Goal: Information Seeking & Learning: Learn about a topic

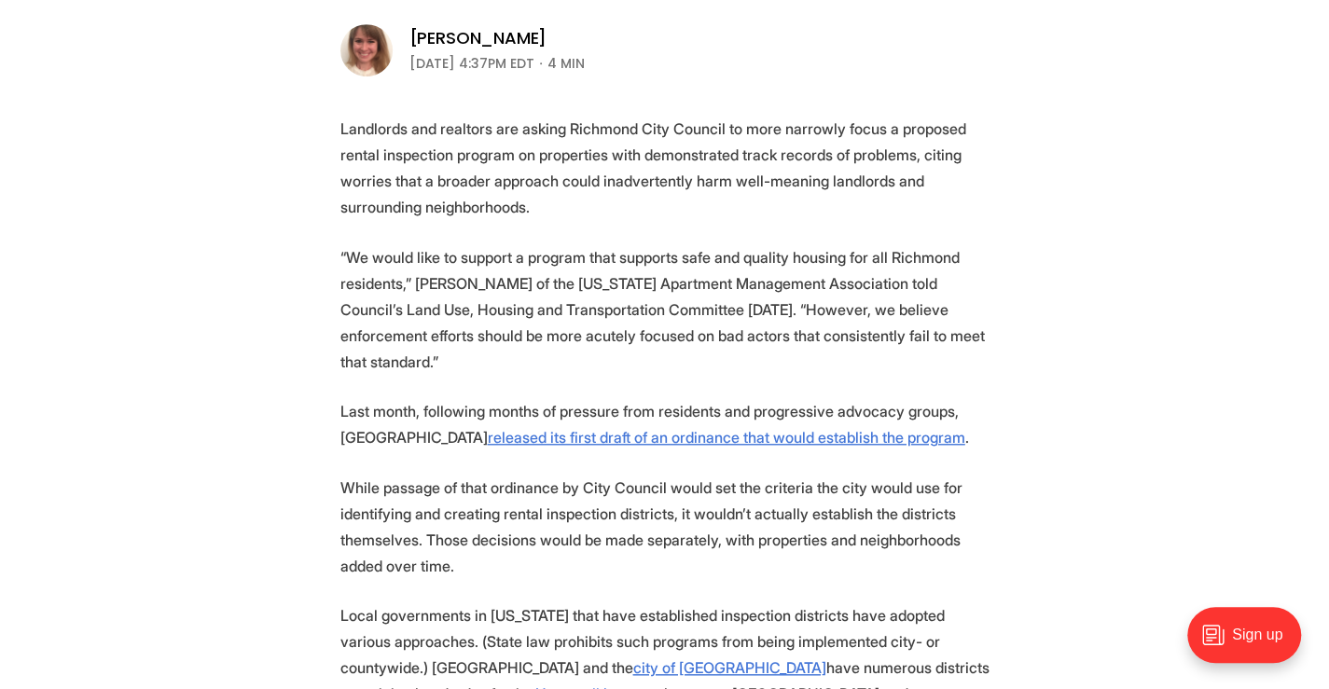
scroll to position [654, 0]
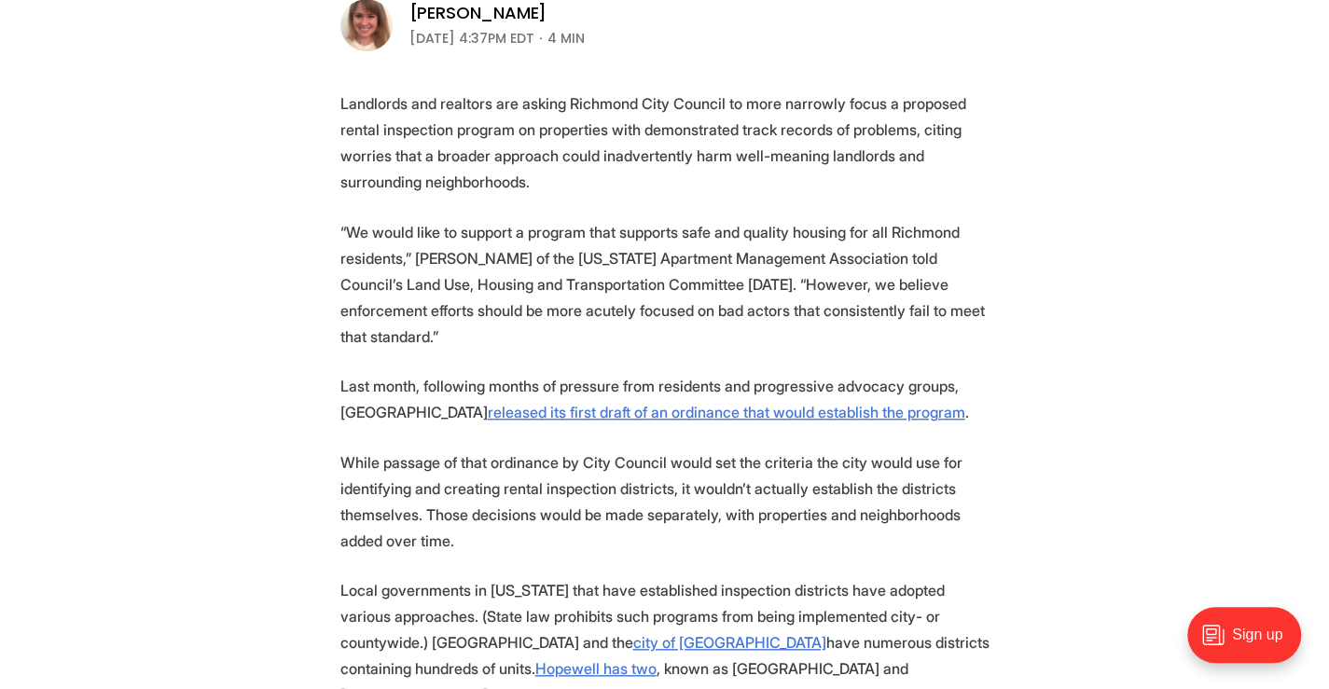
click at [678, 173] on p "Landlords and realtors are asking Richmond City Council to more narrowly focus …" at bounding box center [664, 142] width 649 height 104
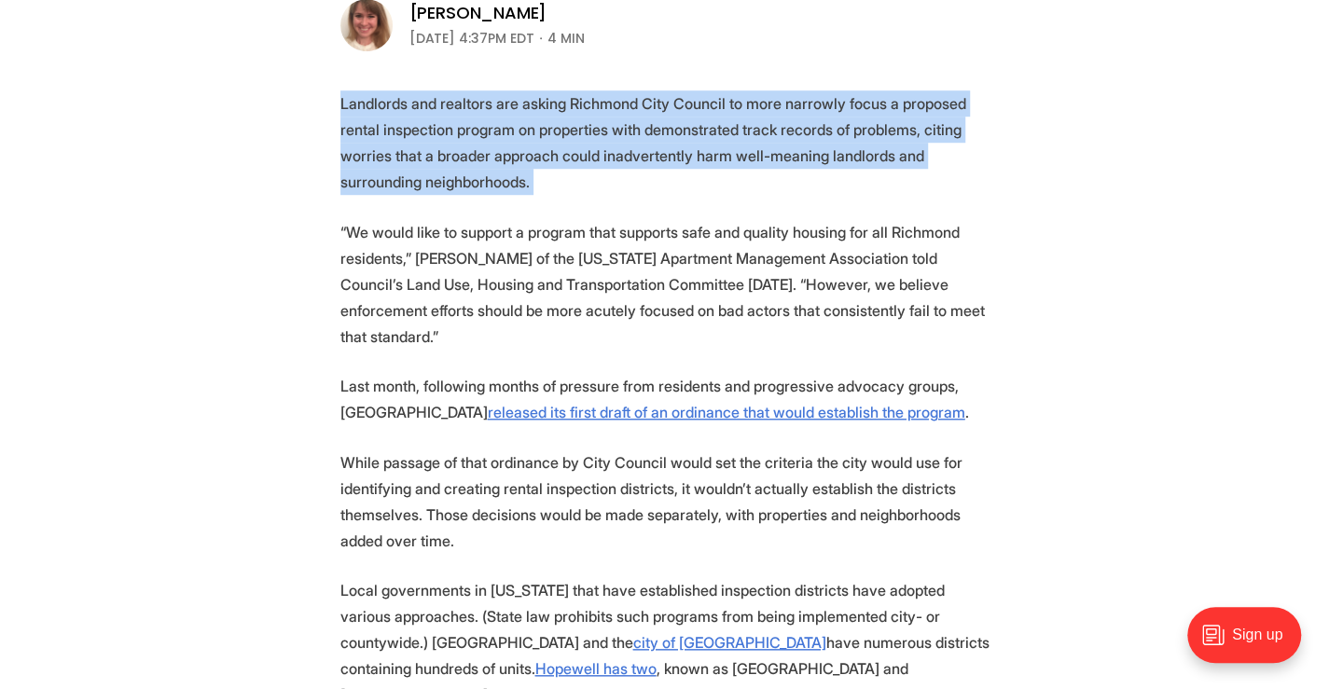
drag, startPoint x: 678, startPoint y: 173, endPoint x: 686, endPoint y: 193, distance: 22.2
click at [686, 193] on p "Landlords and realtors are asking Richmond City Council to more narrowly focus …" at bounding box center [664, 142] width 649 height 104
click at [687, 193] on p "Landlords and realtors are asking Richmond City Council to more narrowly focus …" at bounding box center [664, 142] width 649 height 104
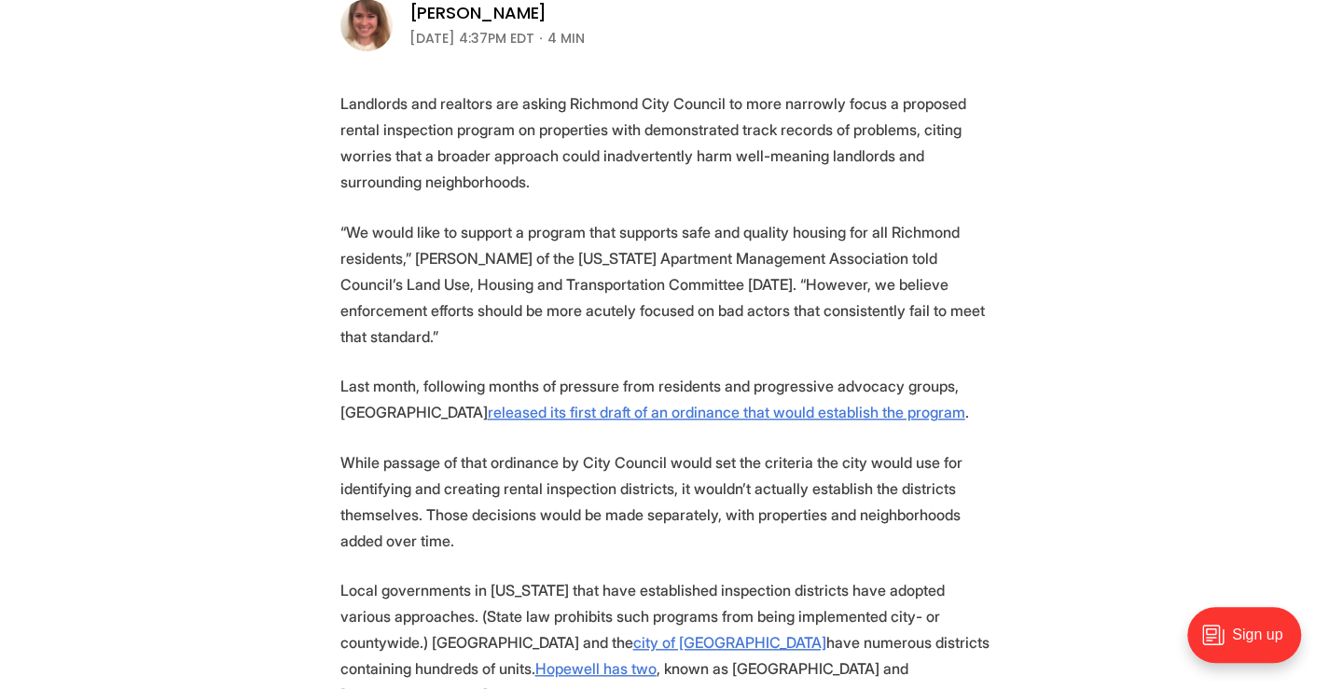
click at [672, 249] on p "“We would like to support a program that supports safe and quality housing for …" at bounding box center [664, 284] width 649 height 131
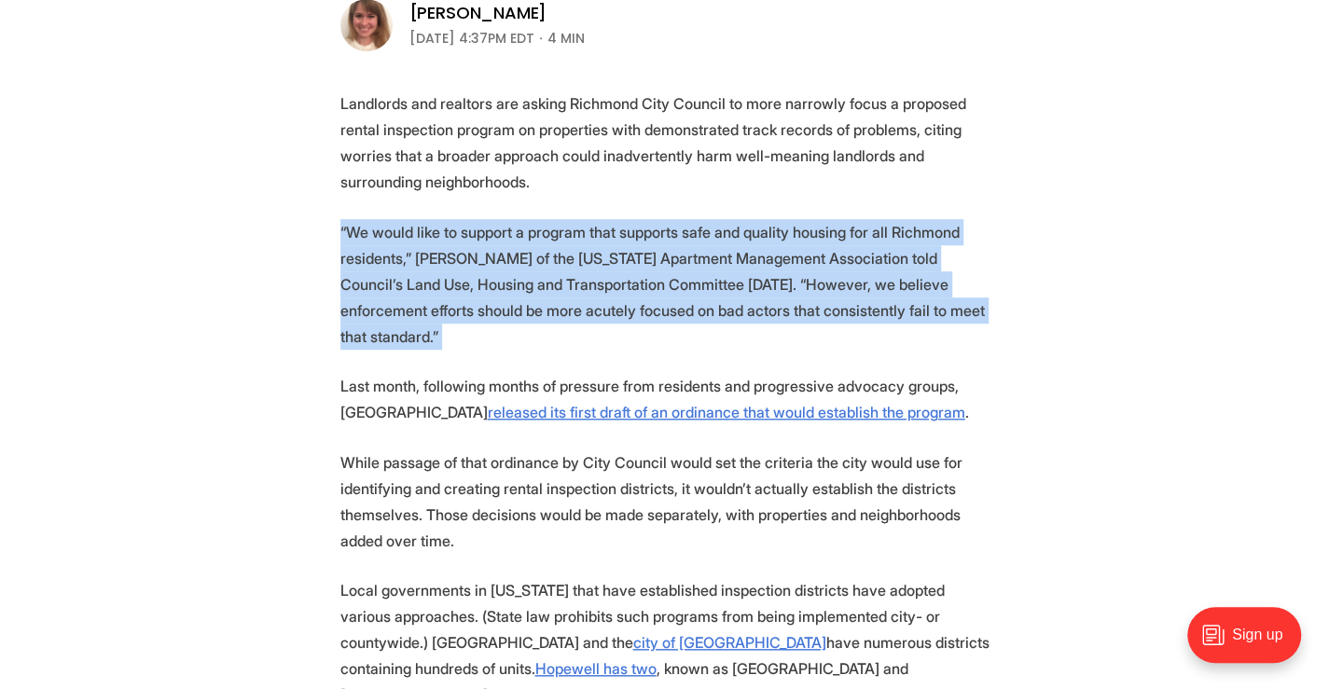
click at [672, 249] on p "“We would like to support a program that supports safe and quality housing for …" at bounding box center [664, 284] width 649 height 131
click at [685, 285] on p "“We would like to support a program that supports safe and quality housing for …" at bounding box center [664, 284] width 649 height 131
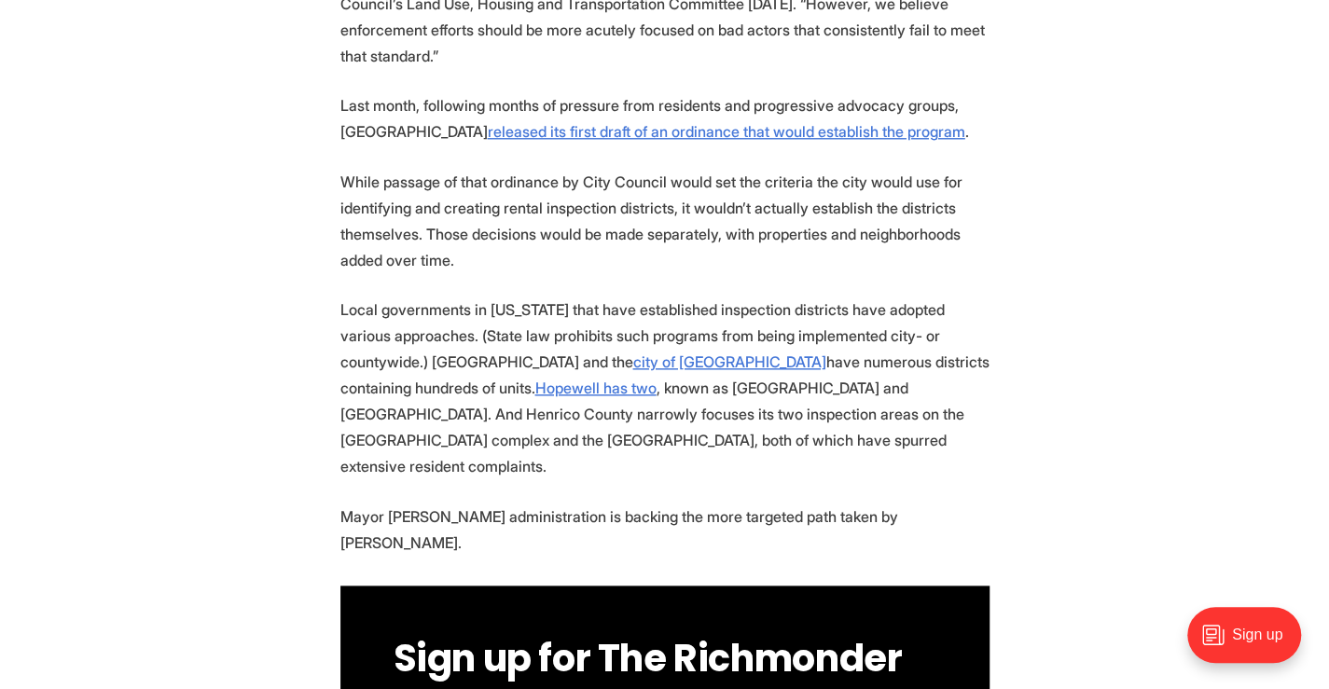
scroll to position [1060, 0]
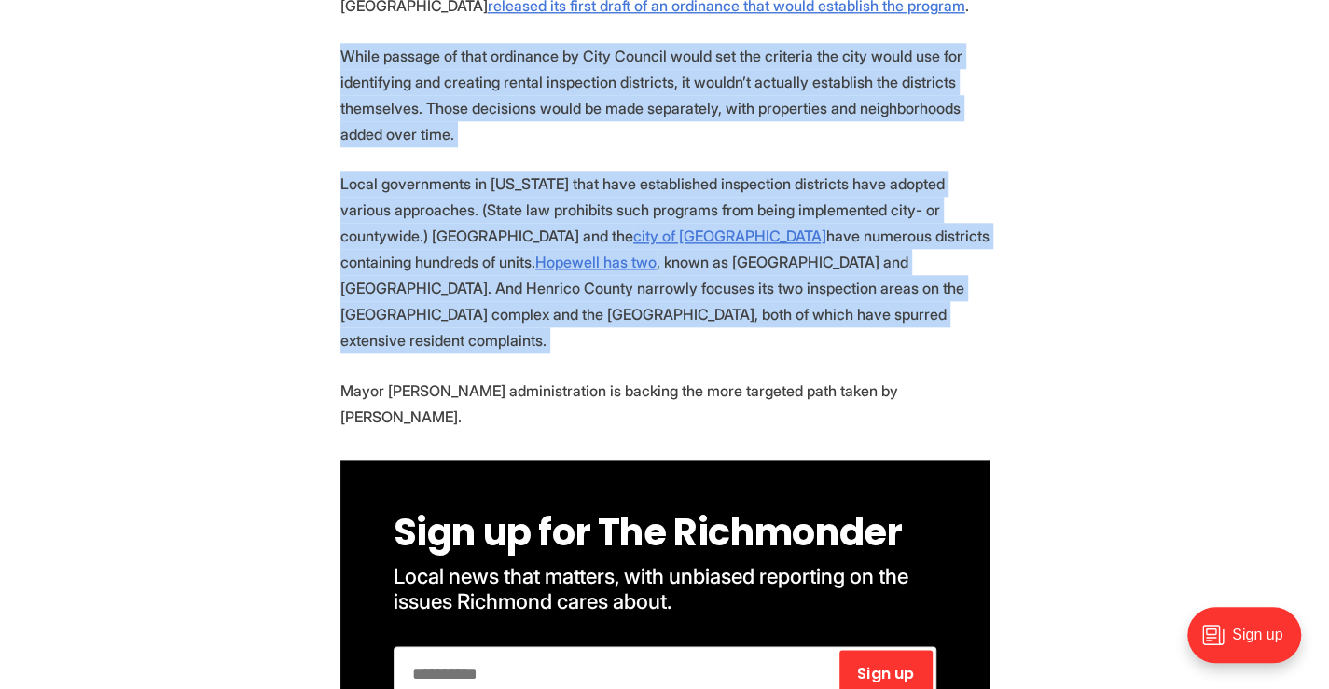
drag, startPoint x: 716, startPoint y: 125, endPoint x: 731, endPoint y: 208, distance: 84.3
click at [731, 208] on p "Local governments in Virginia that have established inspection districts have a…" at bounding box center [664, 262] width 649 height 183
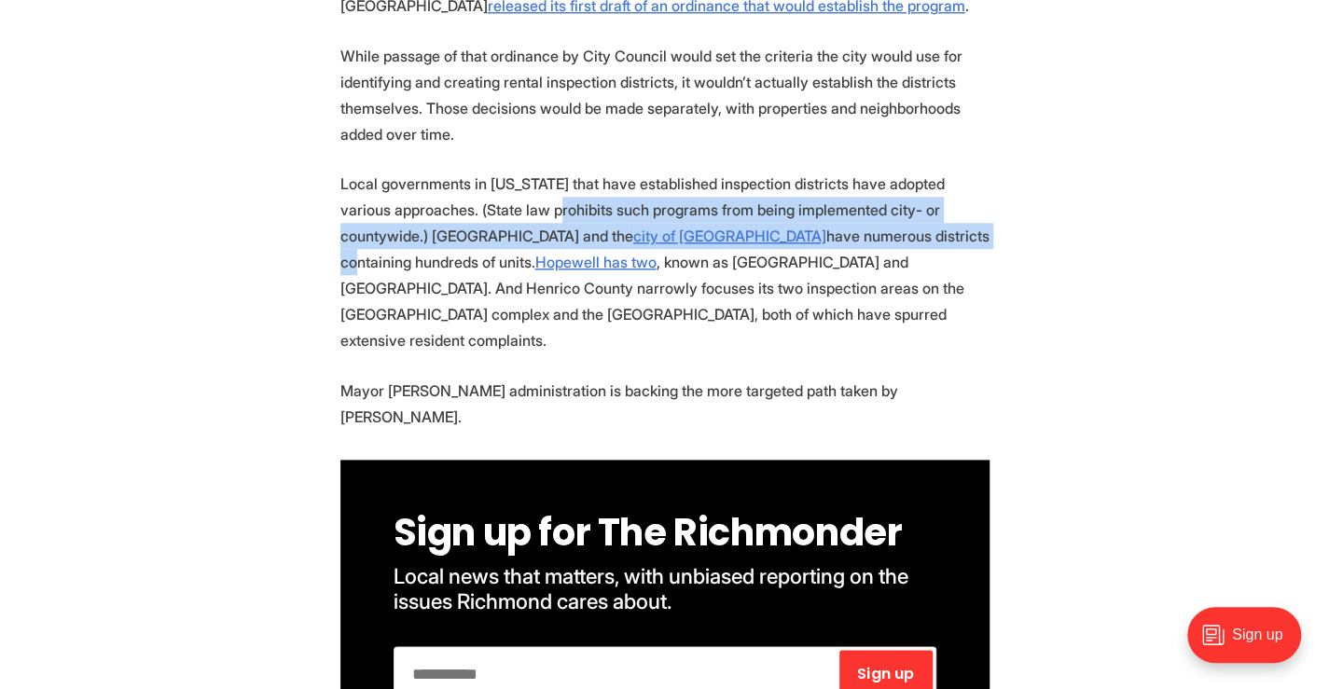
drag, startPoint x: 517, startPoint y: 171, endPoint x: 757, endPoint y: 199, distance: 242.2
click at [757, 199] on p "Local governments in Virginia that have established inspection districts have a…" at bounding box center [664, 262] width 649 height 183
click at [757, 200] on p "Local governments in Virginia that have established inspection districts have a…" at bounding box center [664, 262] width 649 height 183
drag, startPoint x: 673, startPoint y: 194, endPoint x: 768, endPoint y: 219, distance: 97.5
click at [768, 219] on p "Local governments in Virginia that have established inspection districts have a…" at bounding box center [664, 262] width 649 height 183
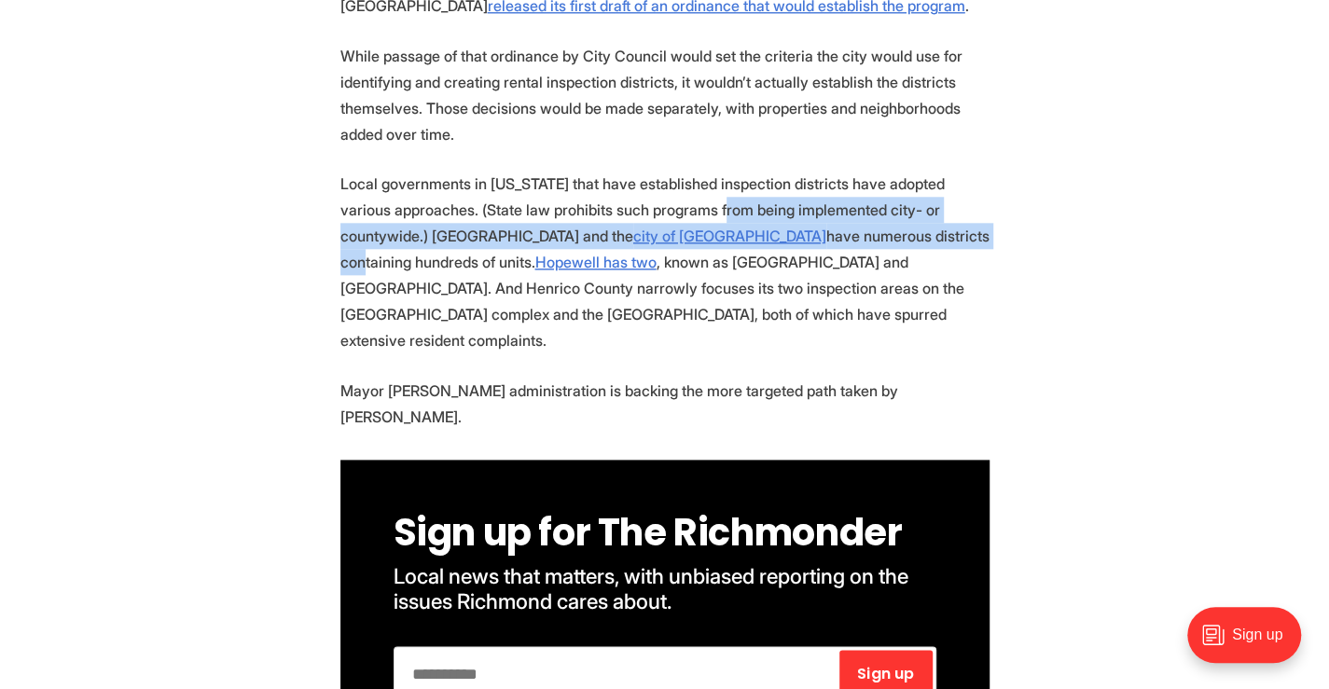
click at [768, 219] on p "Local governments in Virginia that have established inspection districts have a…" at bounding box center [664, 262] width 649 height 183
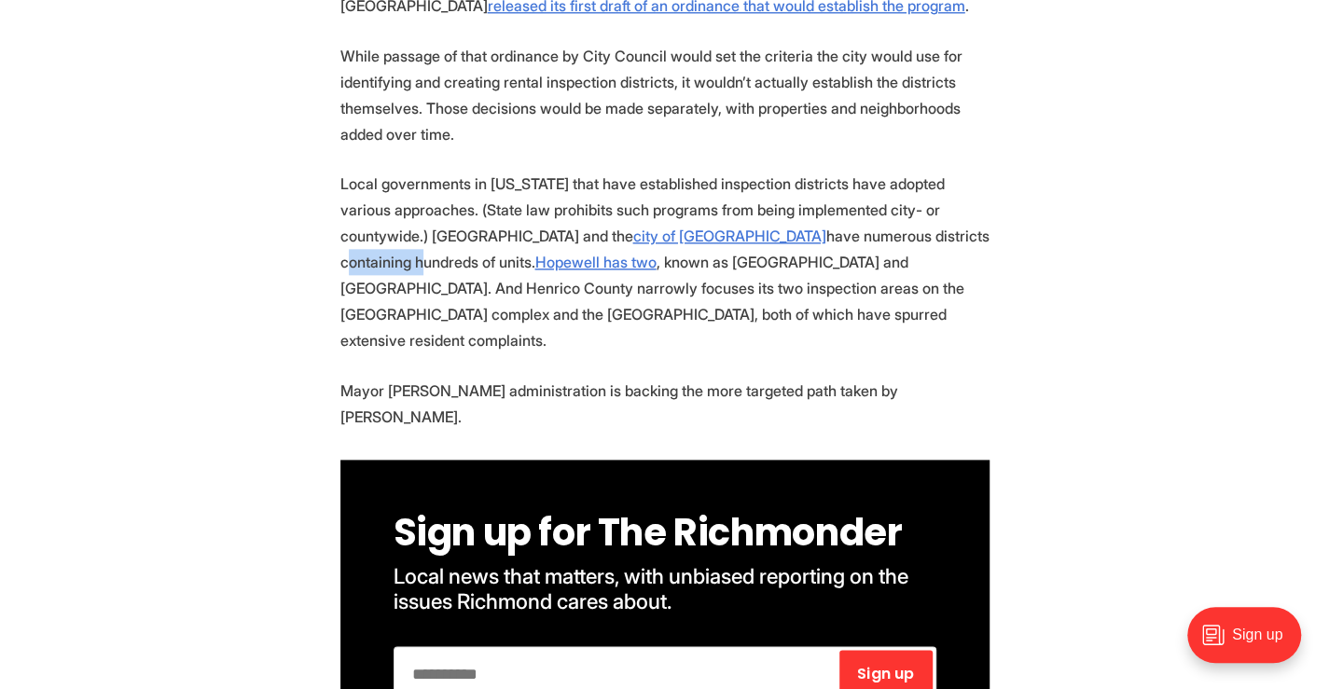
click at [768, 219] on p "Local governments in Virginia that have established inspection districts have a…" at bounding box center [664, 262] width 649 height 183
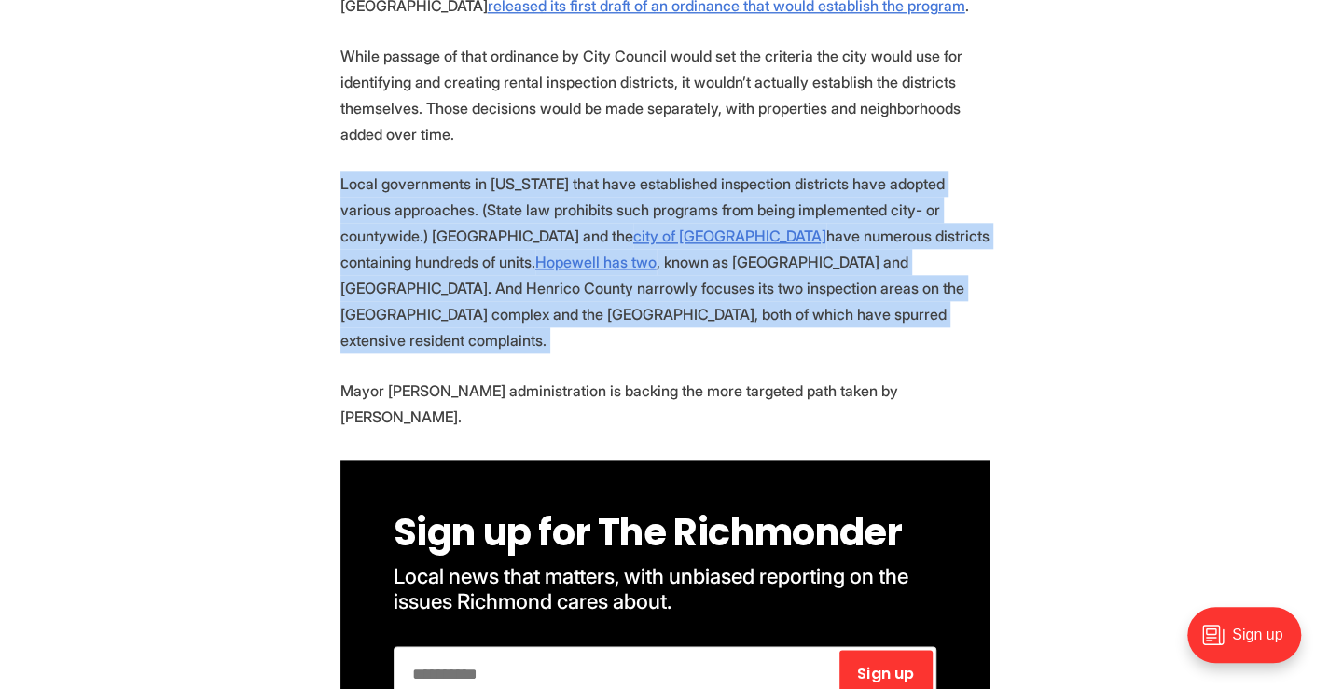
click at [768, 219] on p "Local governments in Virginia that have established inspection districts have a…" at bounding box center [664, 262] width 649 height 183
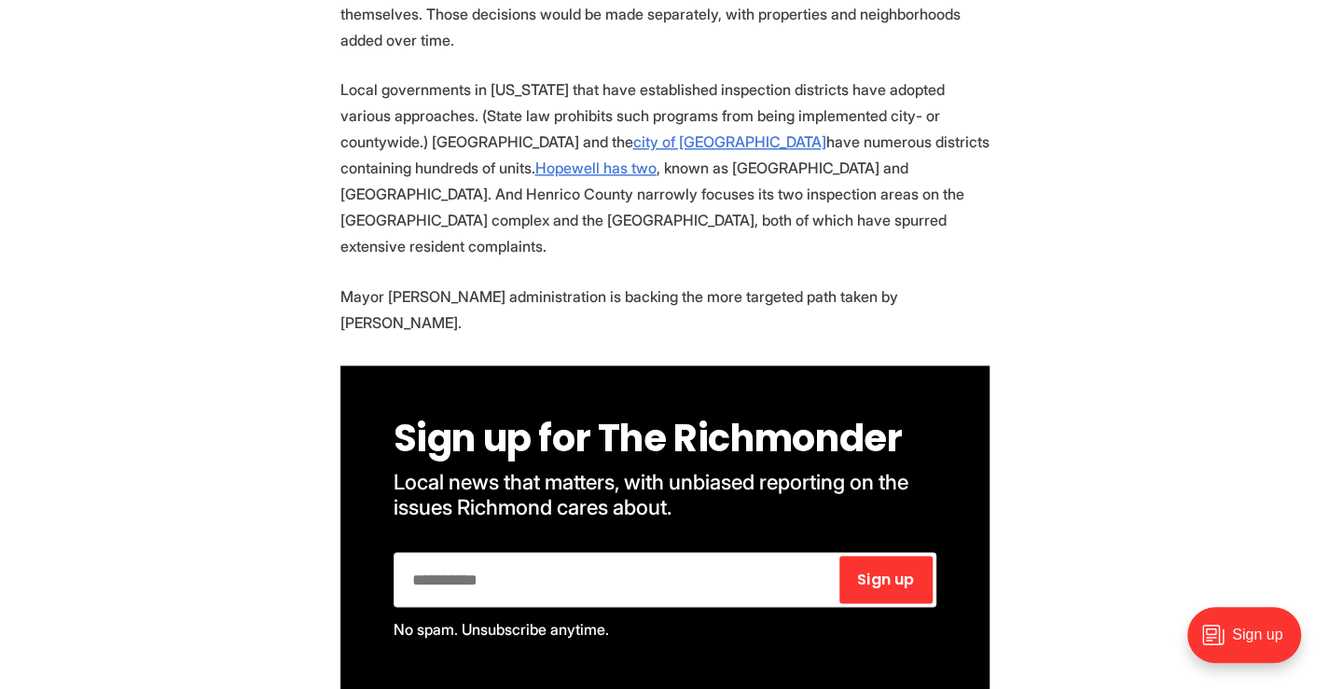
scroll to position [1130, 0]
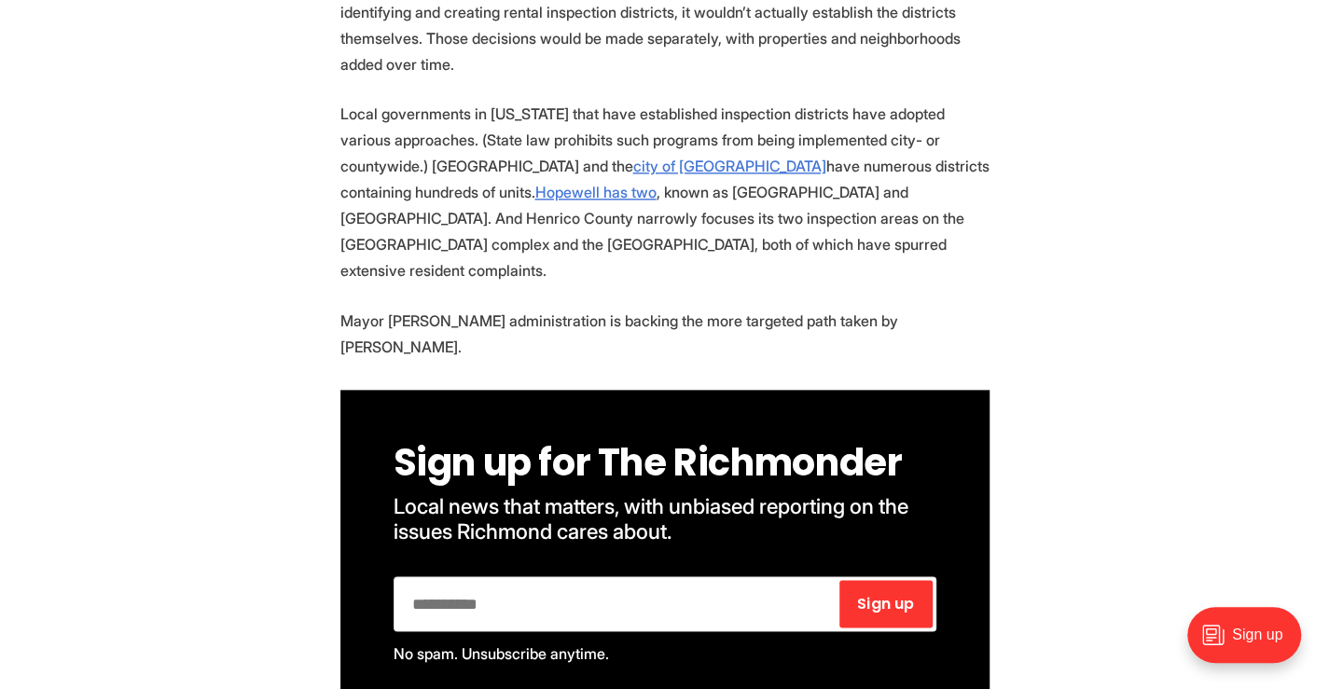
click at [823, 195] on p "Local governments in Virginia that have established inspection districts have a…" at bounding box center [664, 192] width 649 height 183
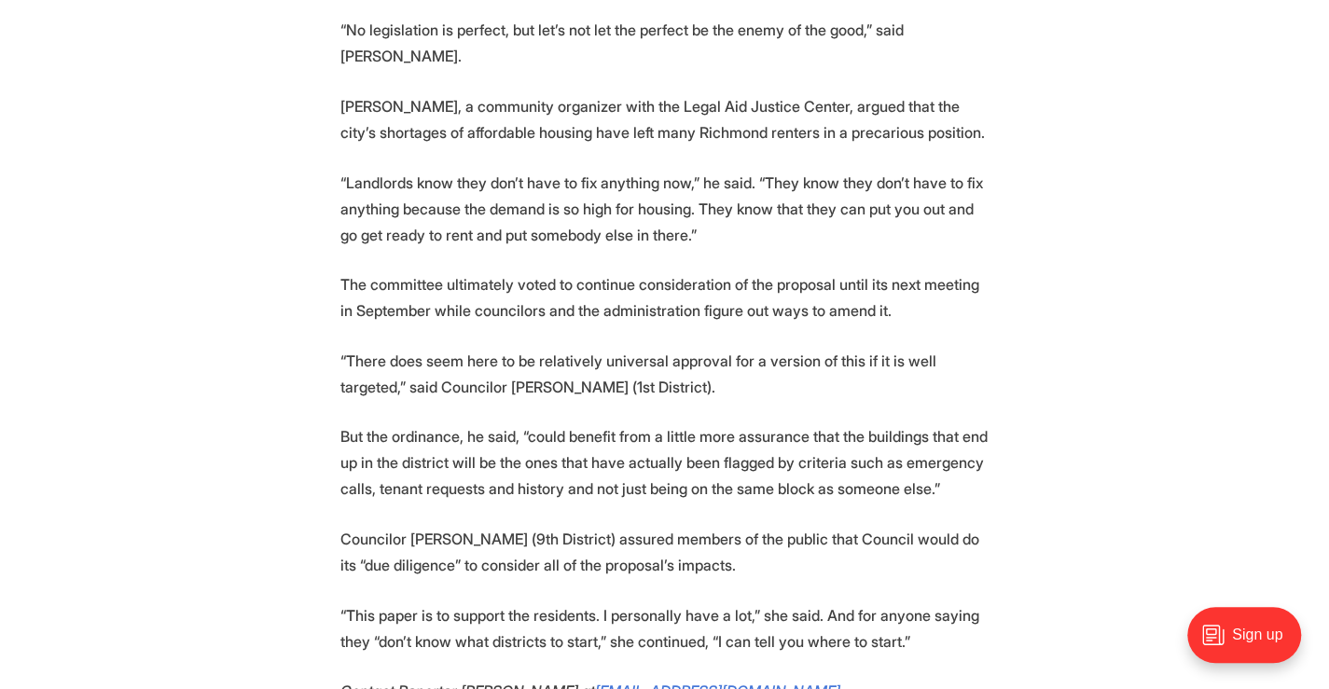
scroll to position [2713, 0]
click at [707, 169] on p "“Landlords know they don’t have to fix anything now,” he said. “They know they …" at bounding box center [664, 208] width 649 height 78
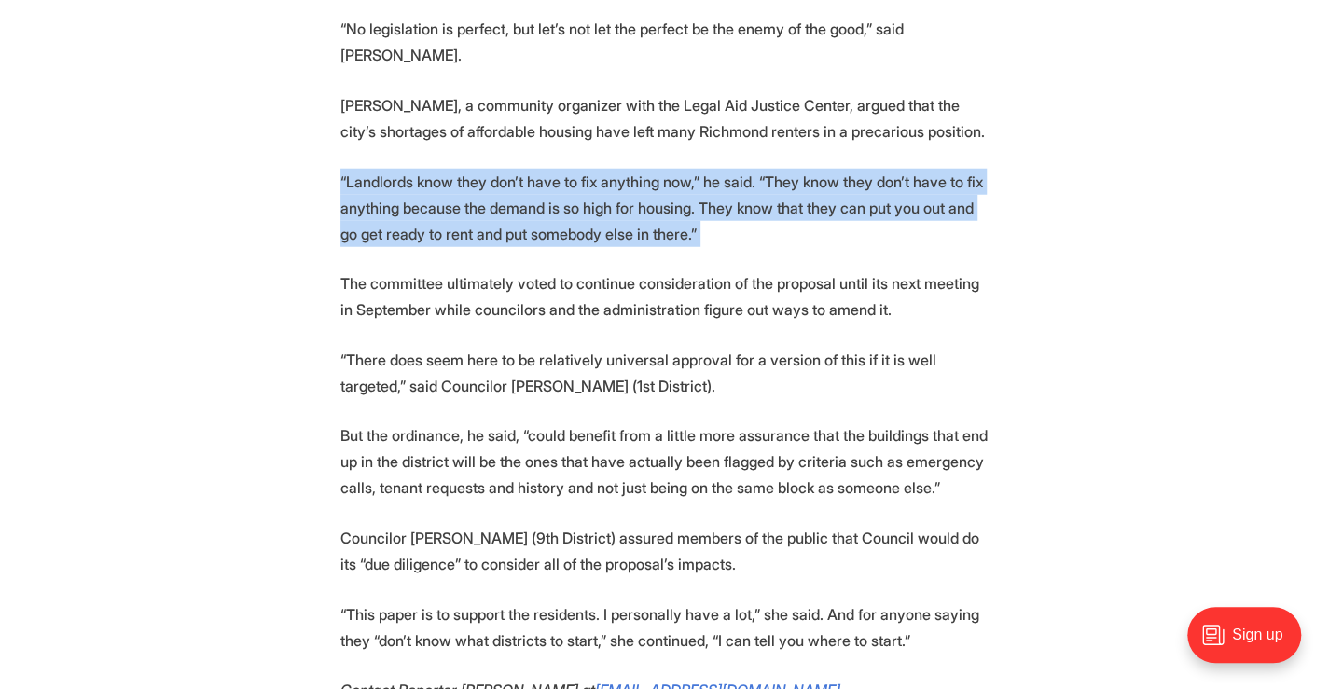
drag, startPoint x: 707, startPoint y: 115, endPoint x: 701, endPoint y: 150, distance: 35.9
click at [701, 169] on p "“Landlords know they don’t have to fix anything now,” he said. “They know they …" at bounding box center [664, 208] width 649 height 78
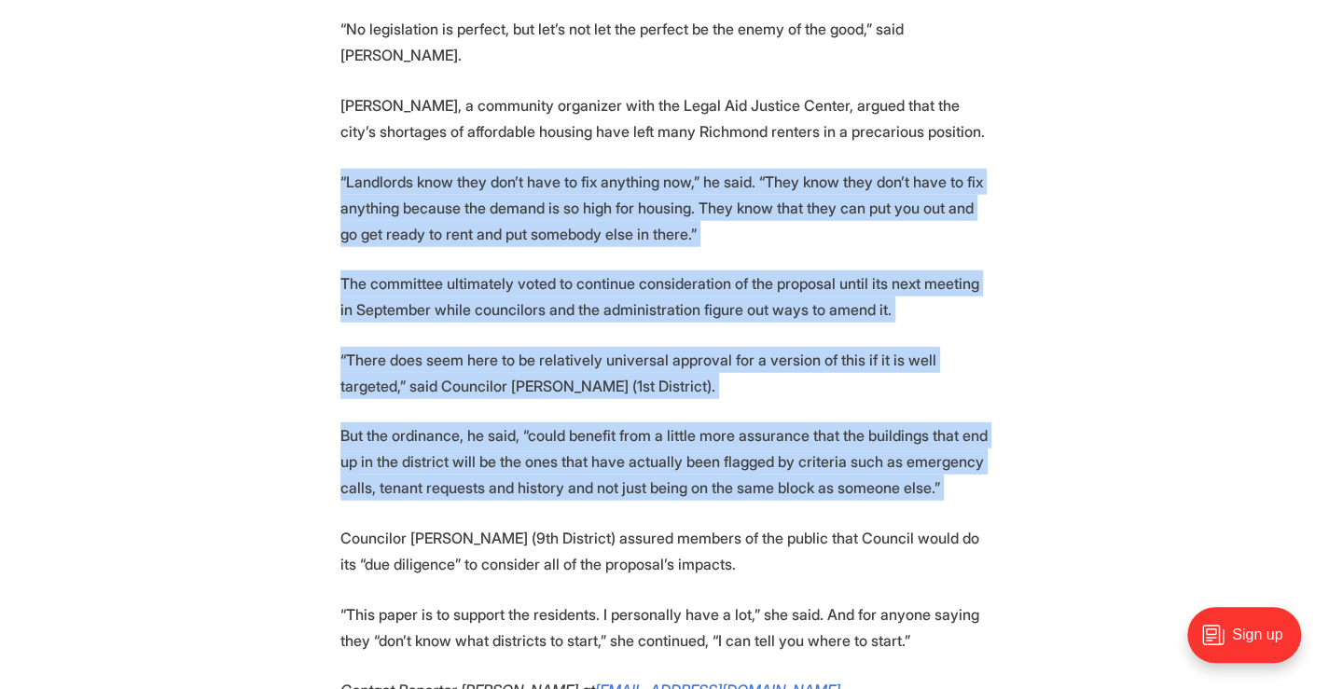
drag, startPoint x: 701, startPoint y: 150, endPoint x: 660, endPoint y: 335, distance: 189.2
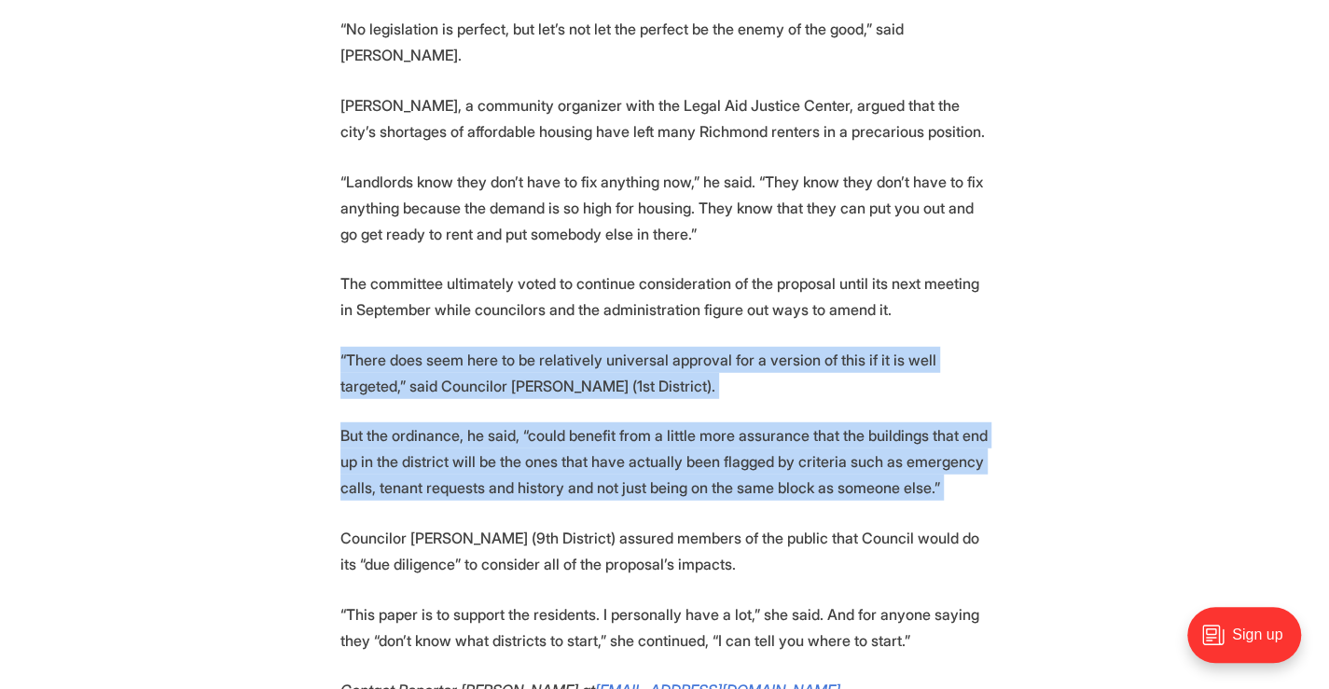
drag, startPoint x: 660, startPoint y: 335, endPoint x: 674, endPoint y: 263, distance: 73.2
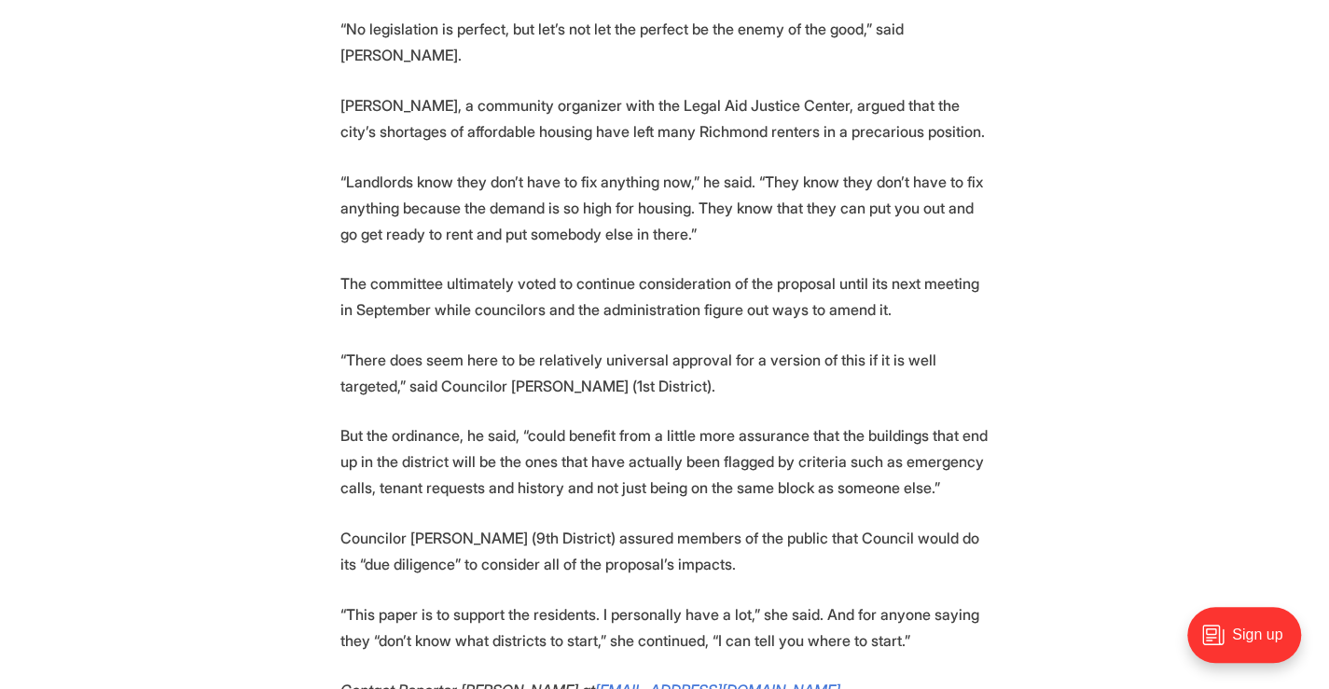
click at [570, 347] on p "“There does seem here to be relatively universal approval for a version of this…" at bounding box center [664, 373] width 649 height 52
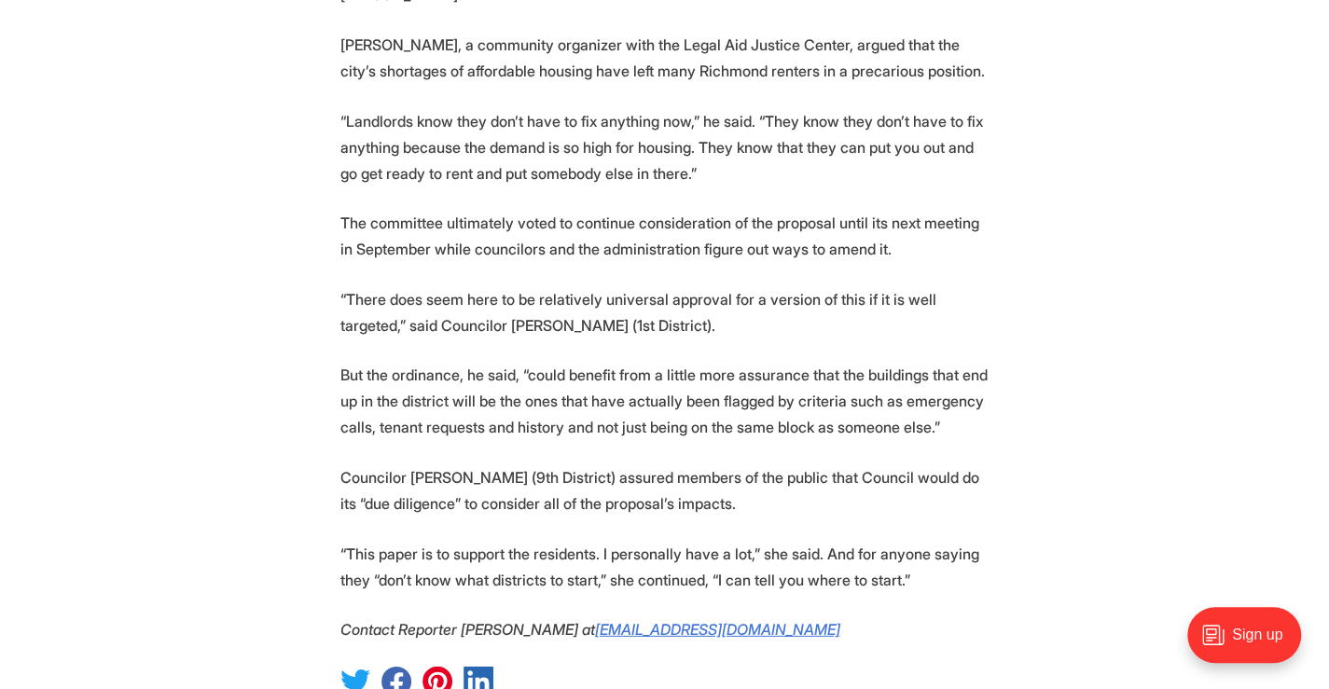
scroll to position [2785, 0]
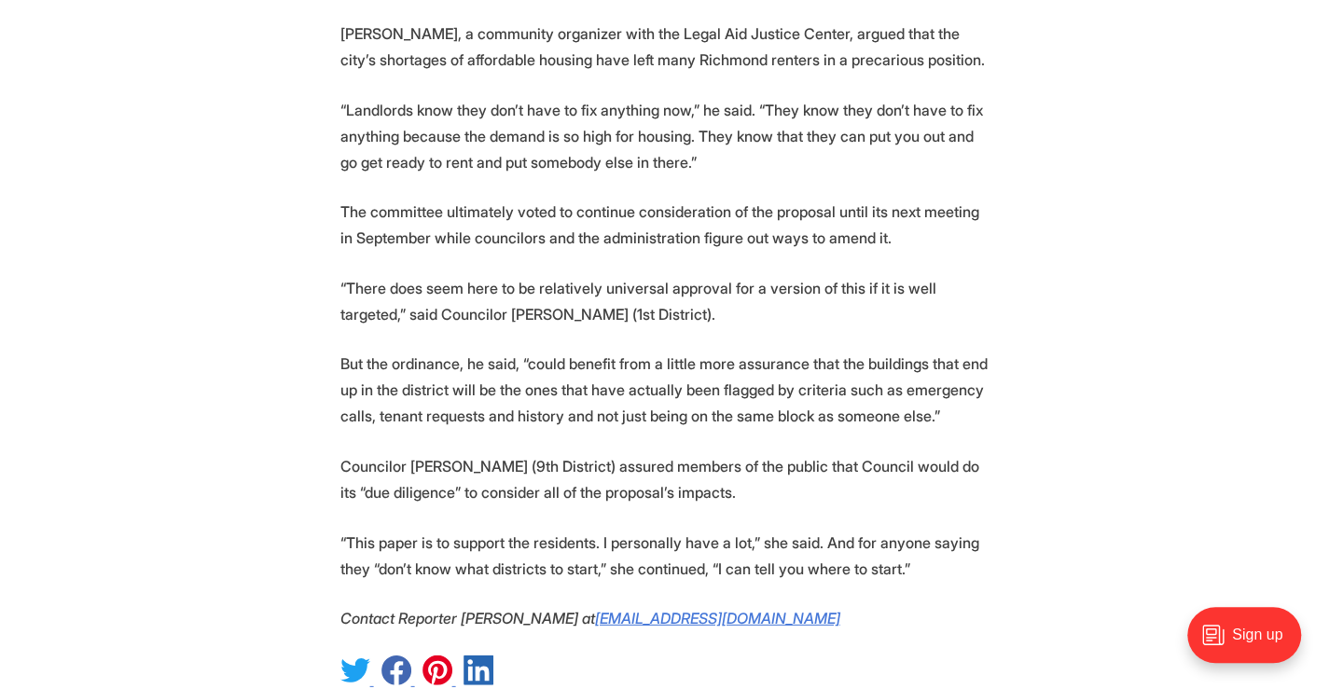
click at [529, 453] on p "Councilor Nicole Jones (9th District) assured members of the public that Counci…" at bounding box center [664, 479] width 649 height 52
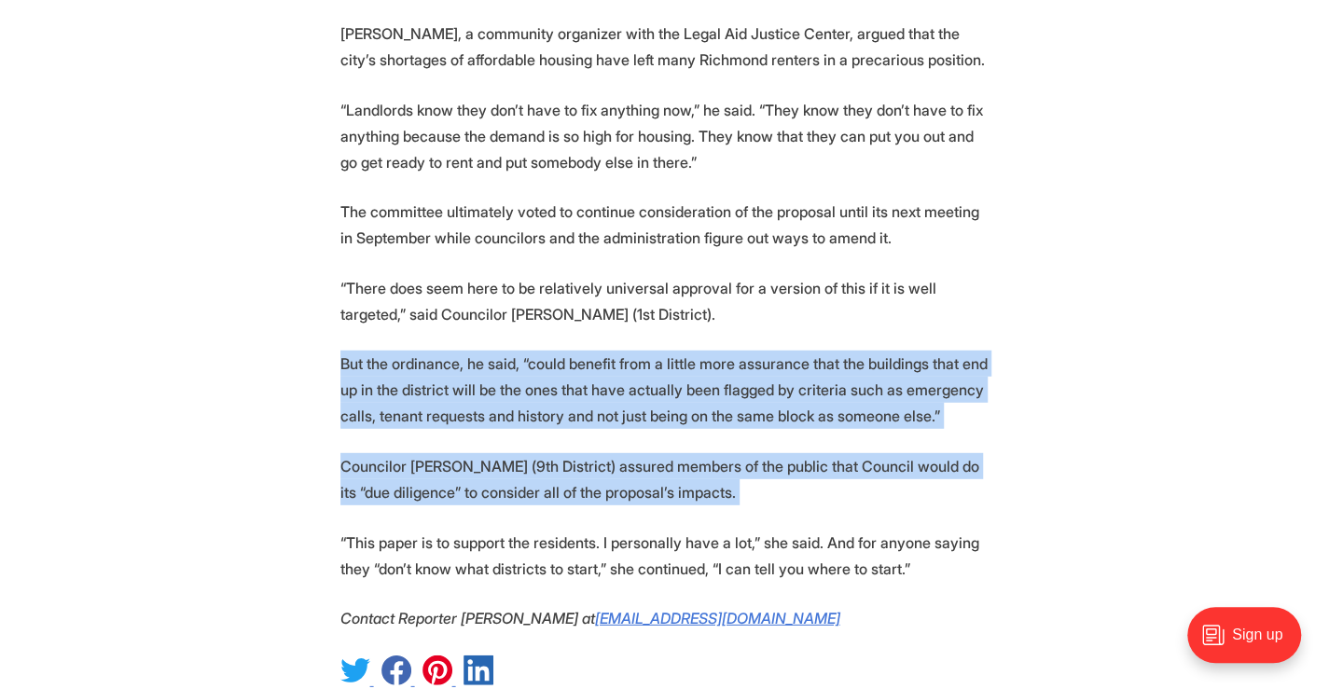
drag, startPoint x: 529, startPoint y: 380, endPoint x: 550, endPoint y: 329, distance: 54.7
click at [550, 351] on p "But the ordinance, he said, “could benefit from a little more assurance that th…" at bounding box center [664, 390] width 649 height 78
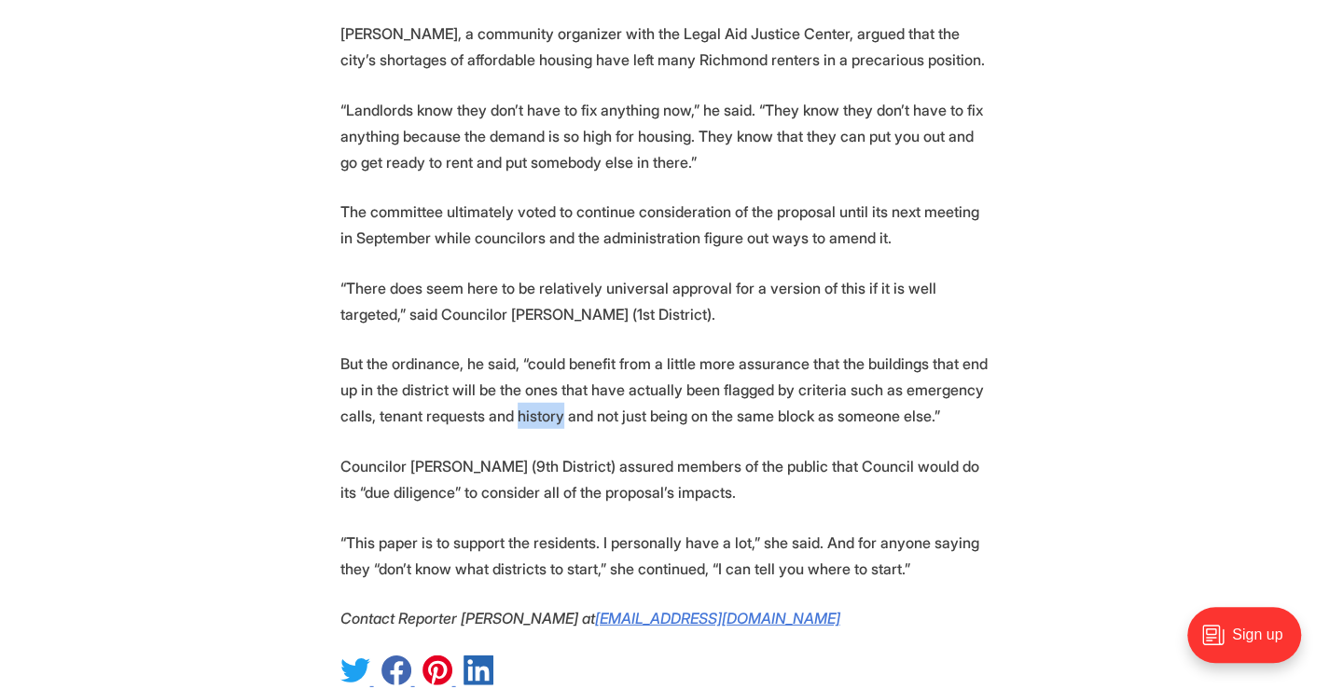
click at [550, 351] on p "But the ordinance, he said, “could benefit from a little more assurance that th…" at bounding box center [664, 390] width 649 height 78
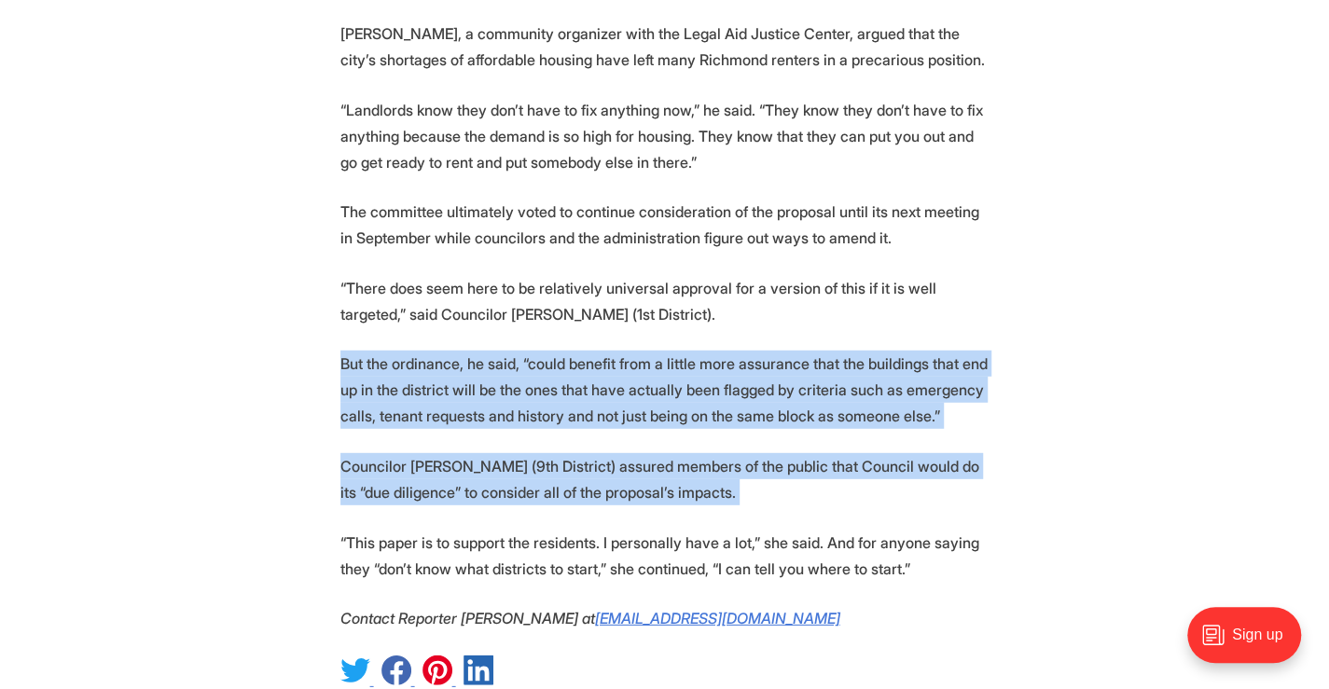
drag, startPoint x: 550, startPoint y: 329, endPoint x: 565, endPoint y: 380, distance: 52.5
click at [565, 453] on p "Councilor Nicole Jones (9th District) assured members of the public that Counci…" at bounding box center [664, 479] width 649 height 52
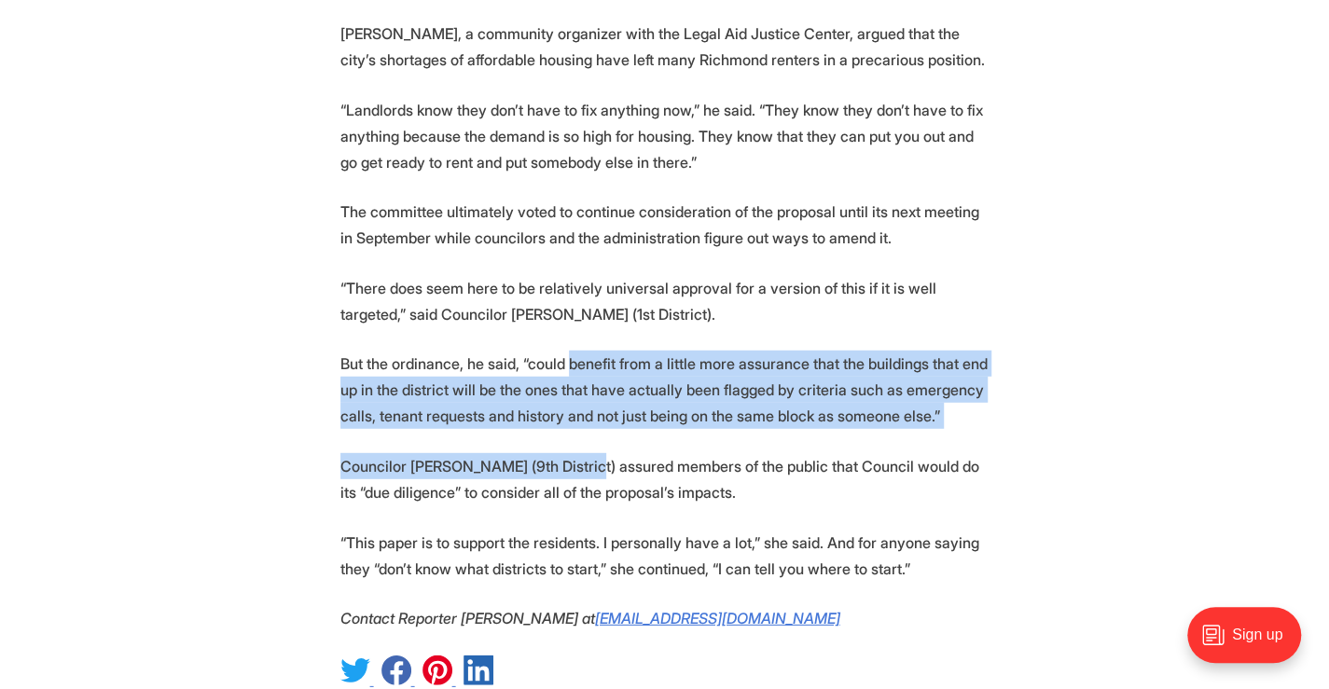
drag, startPoint x: 565, startPoint y: 380, endPoint x: 589, endPoint y: 283, distance: 100.0
click at [589, 351] on p "But the ordinance, he said, “could benefit from a little more assurance that th…" at bounding box center [664, 390] width 649 height 78
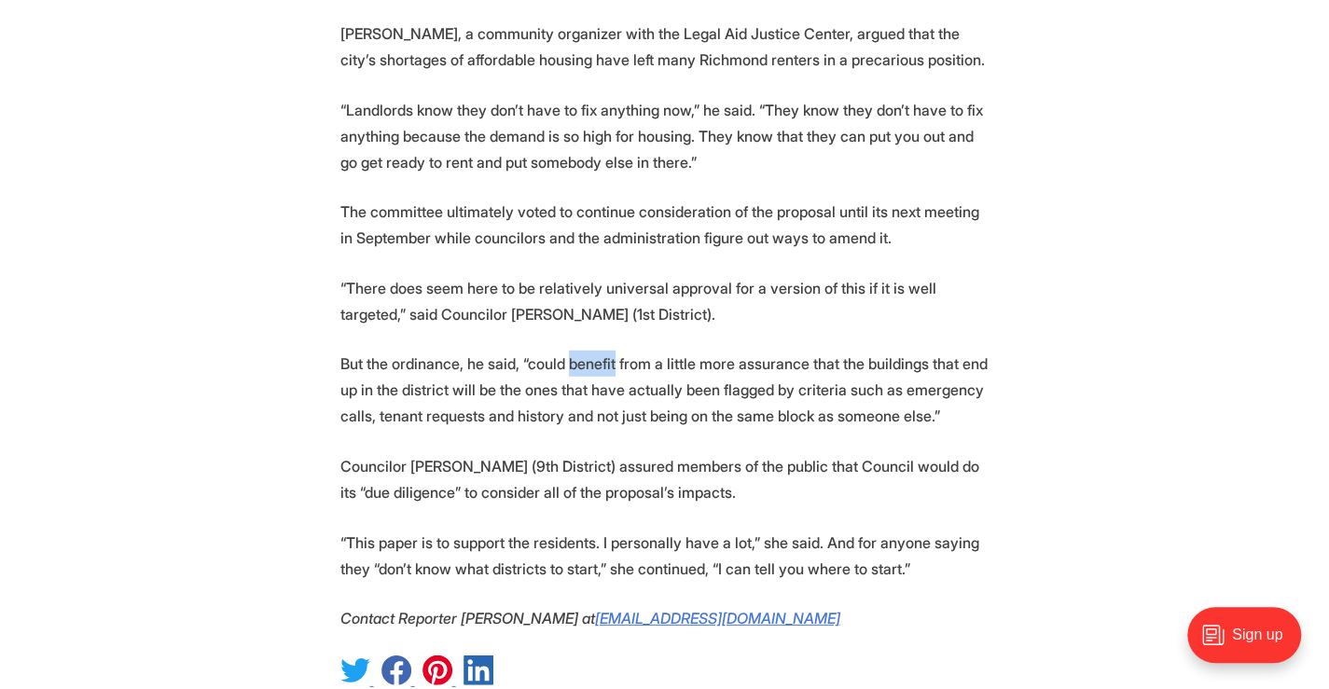
click at [589, 351] on p "But the ordinance, he said, “could benefit from a little more assurance that th…" at bounding box center [664, 390] width 649 height 78
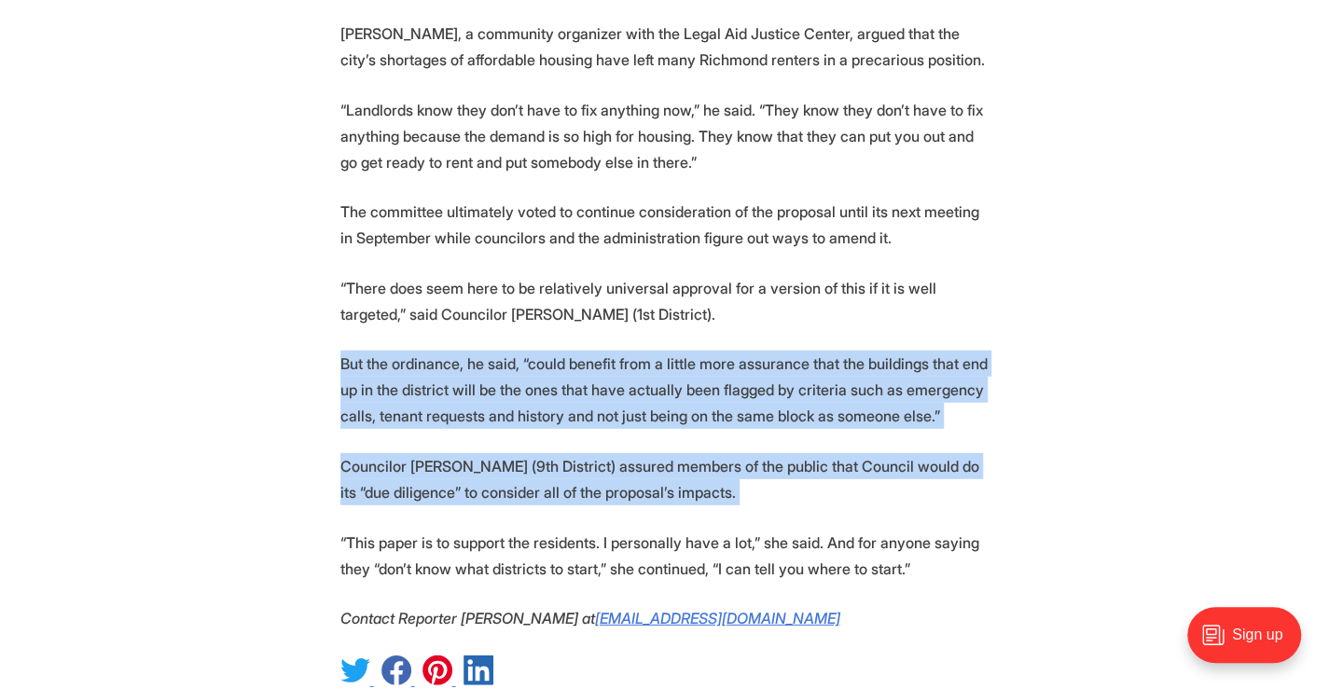
drag, startPoint x: 589, startPoint y: 283, endPoint x: 645, endPoint y: 394, distance: 125.1
click at [645, 453] on p "Councilor Nicole Jones (9th District) assured members of the public that Counci…" at bounding box center [664, 479] width 649 height 52
